Goal: Information Seeking & Learning: Check status

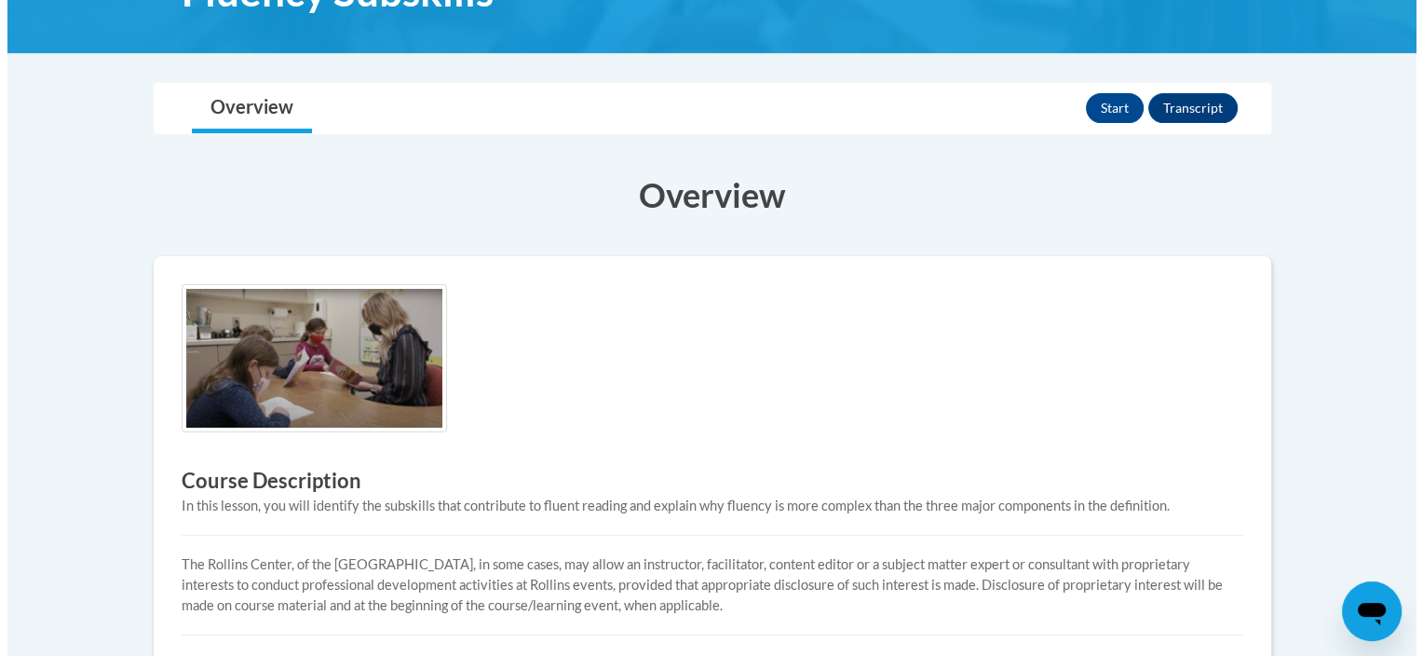
scroll to position [338, 0]
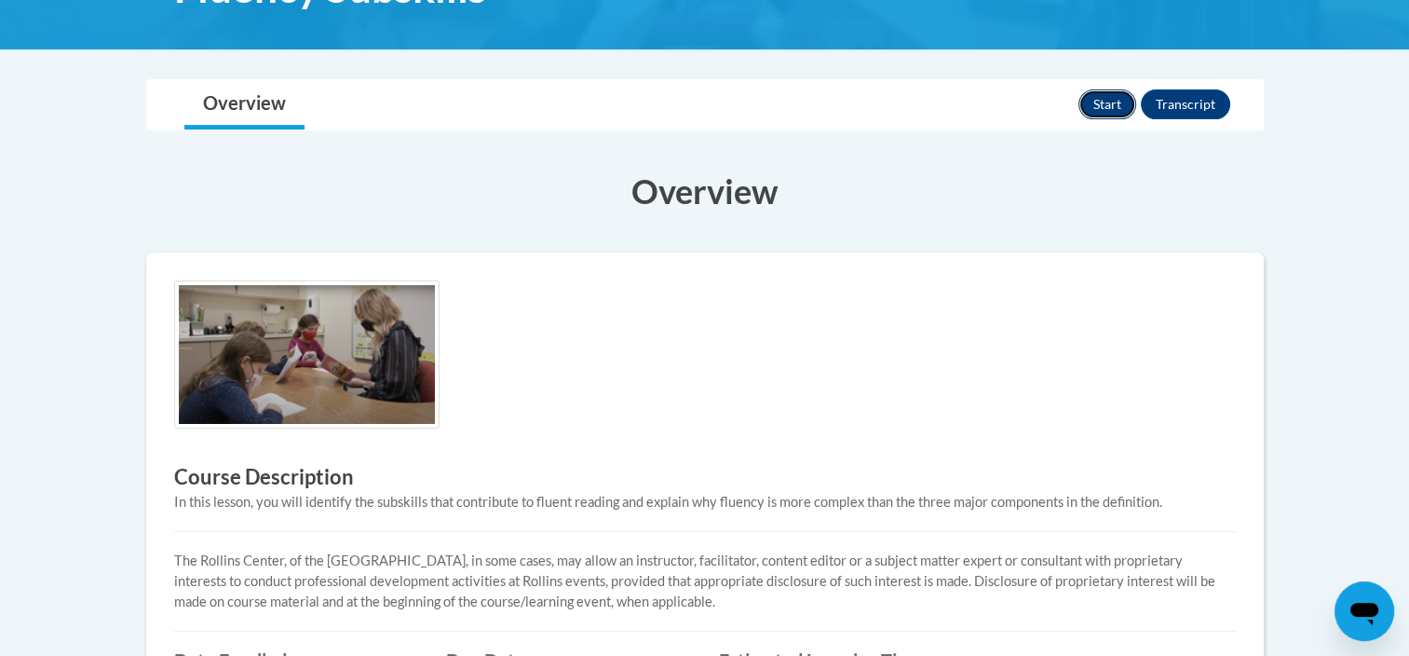
click at [1117, 103] on button "Start" at bounding box center [1107, 104] width 58 height 30
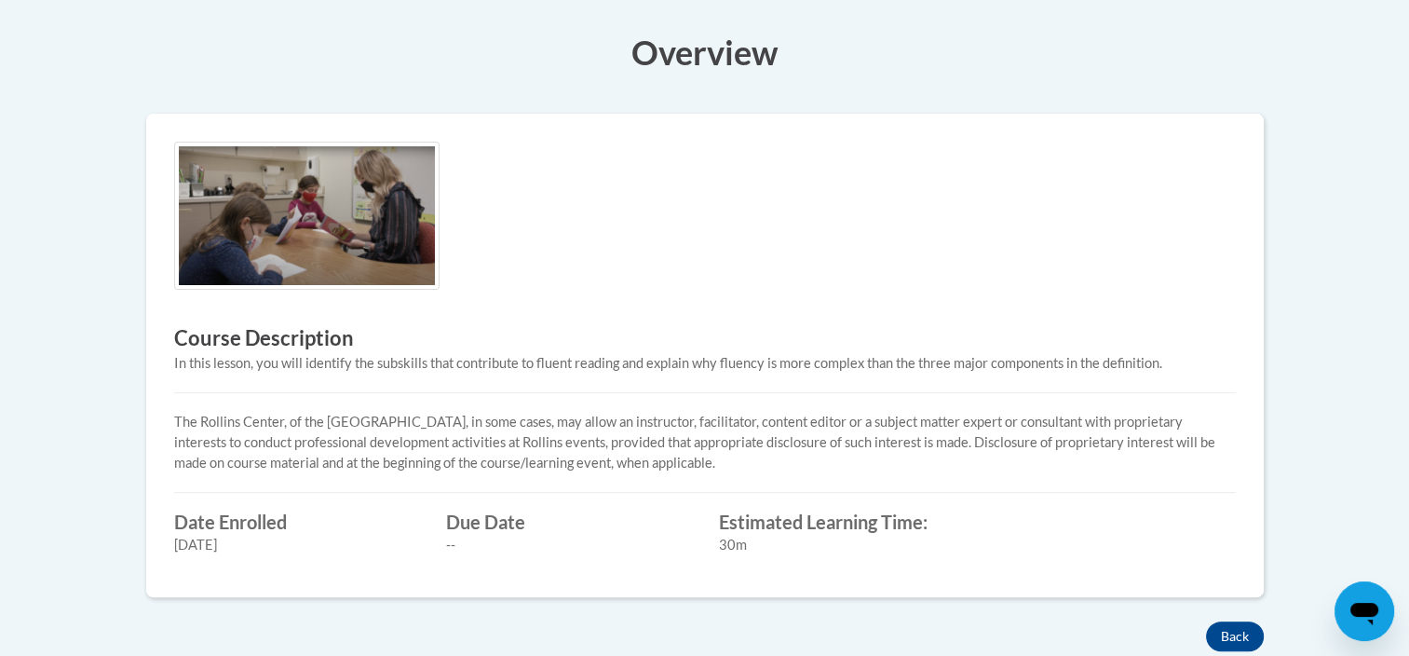
scroll to position [338, 0]
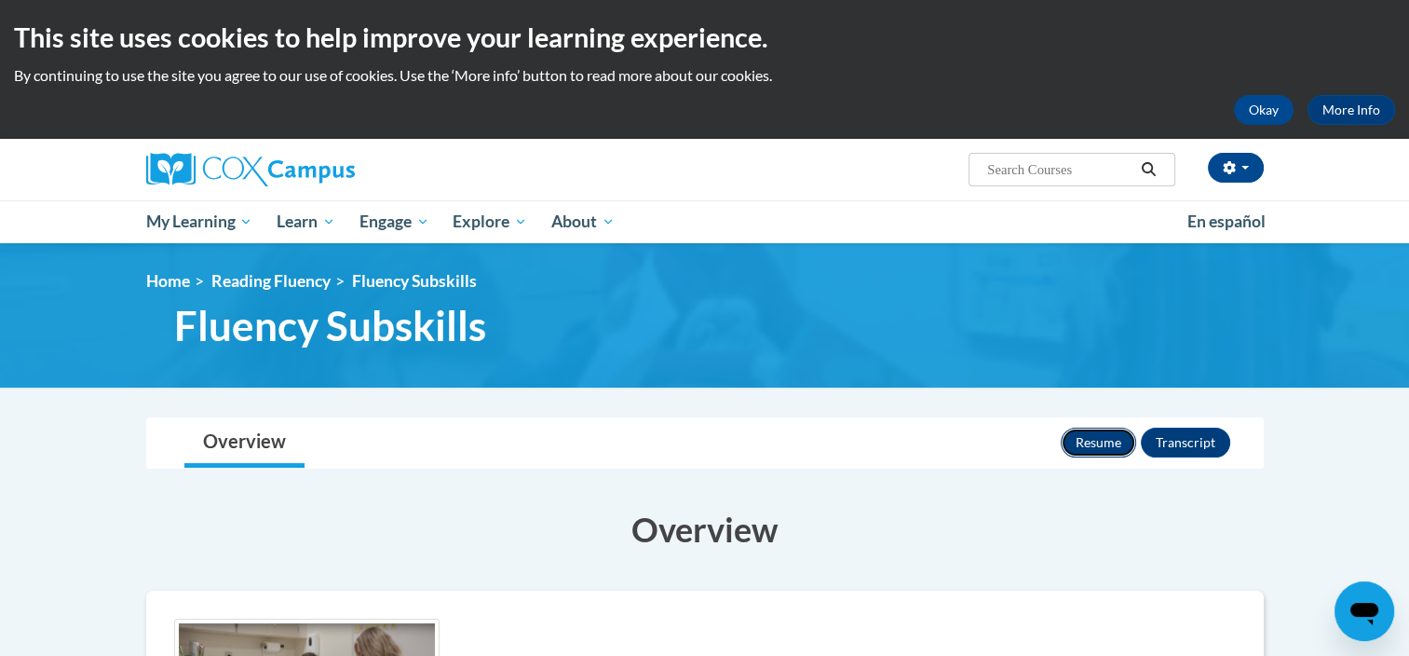
click at [1119, 438] on button "Resume" at bounding box center [1098, 442] width 75 height 30
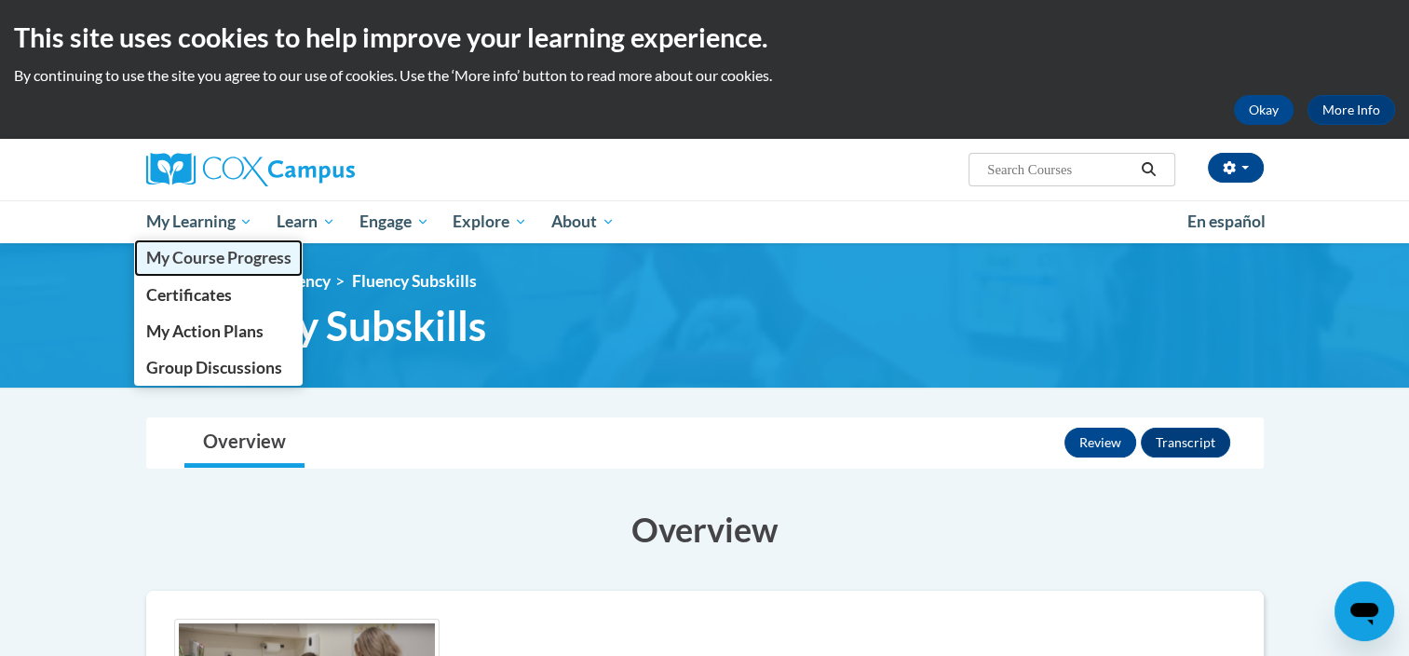
click at [246, 251] on span "My Course Progress" at bounding box center [217, 258] width 145 height 20
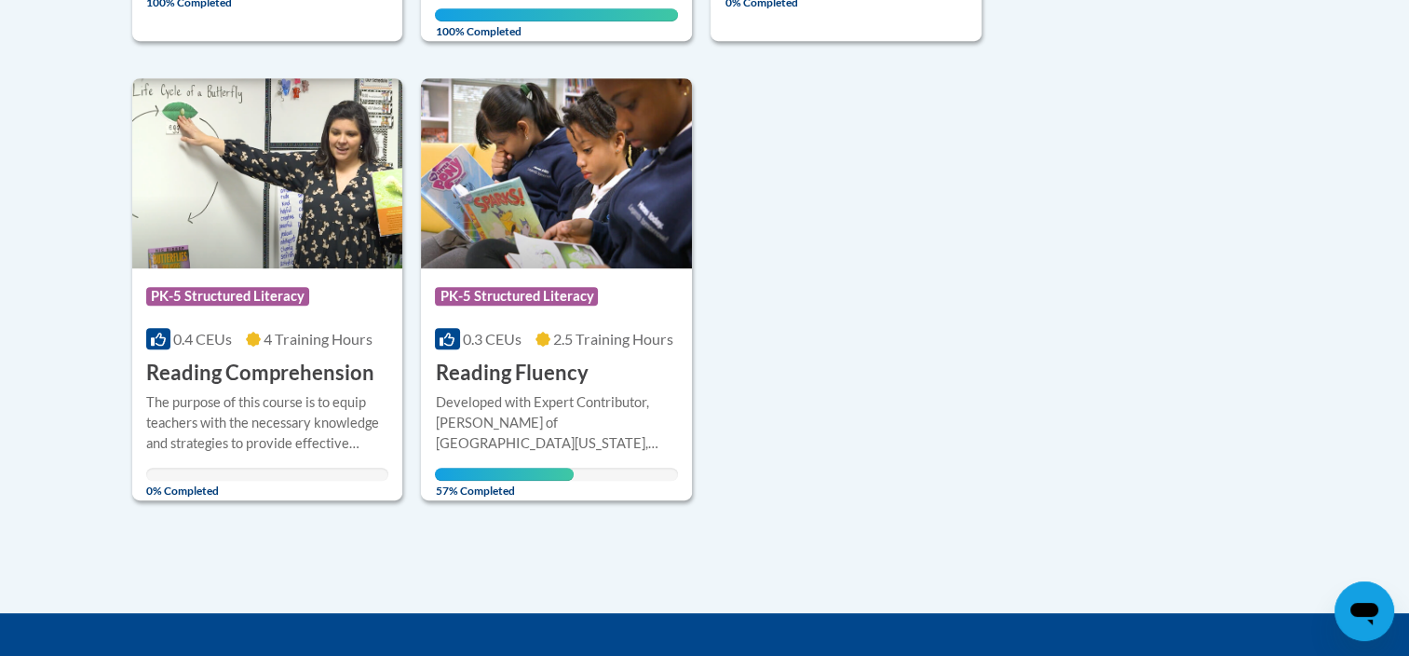
scroll to position [884, 0]
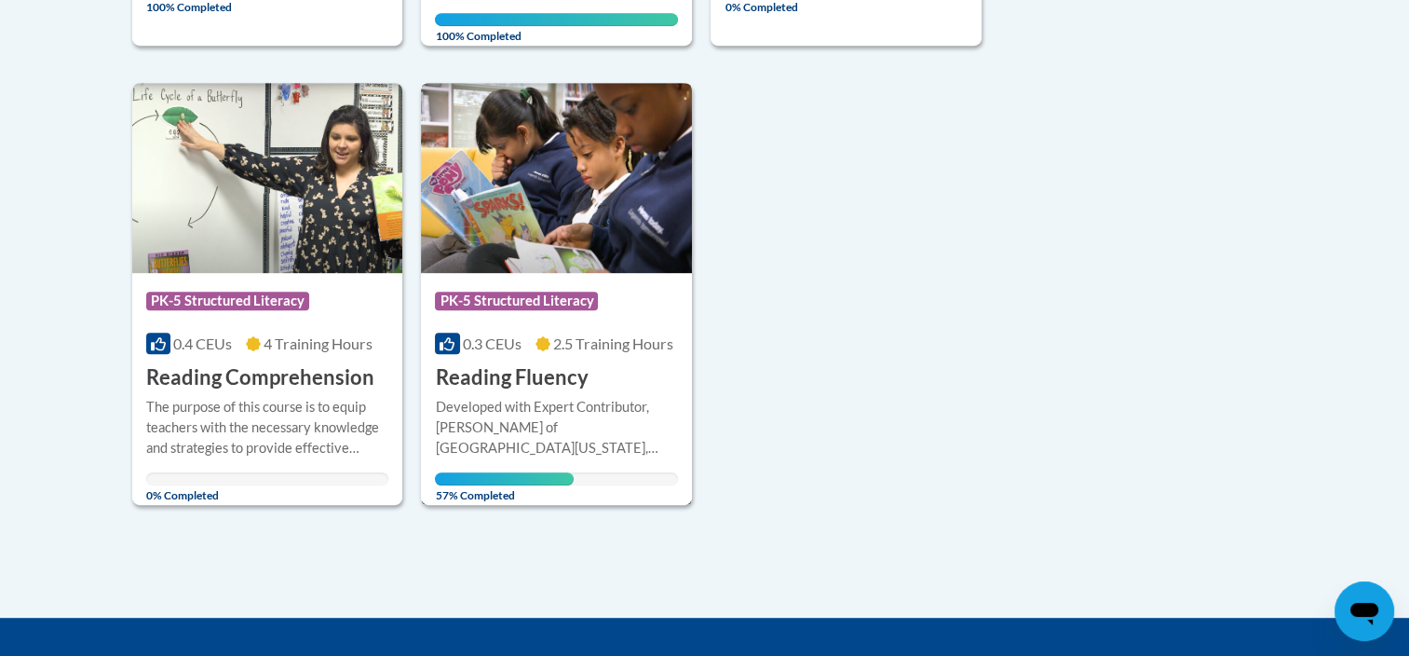
click at [493, 375] on h3 "Reading Fluency" at bounding box center [511, 377] width 153 height 29
